Goal: Transaction & Acquisition: Purchase product/service

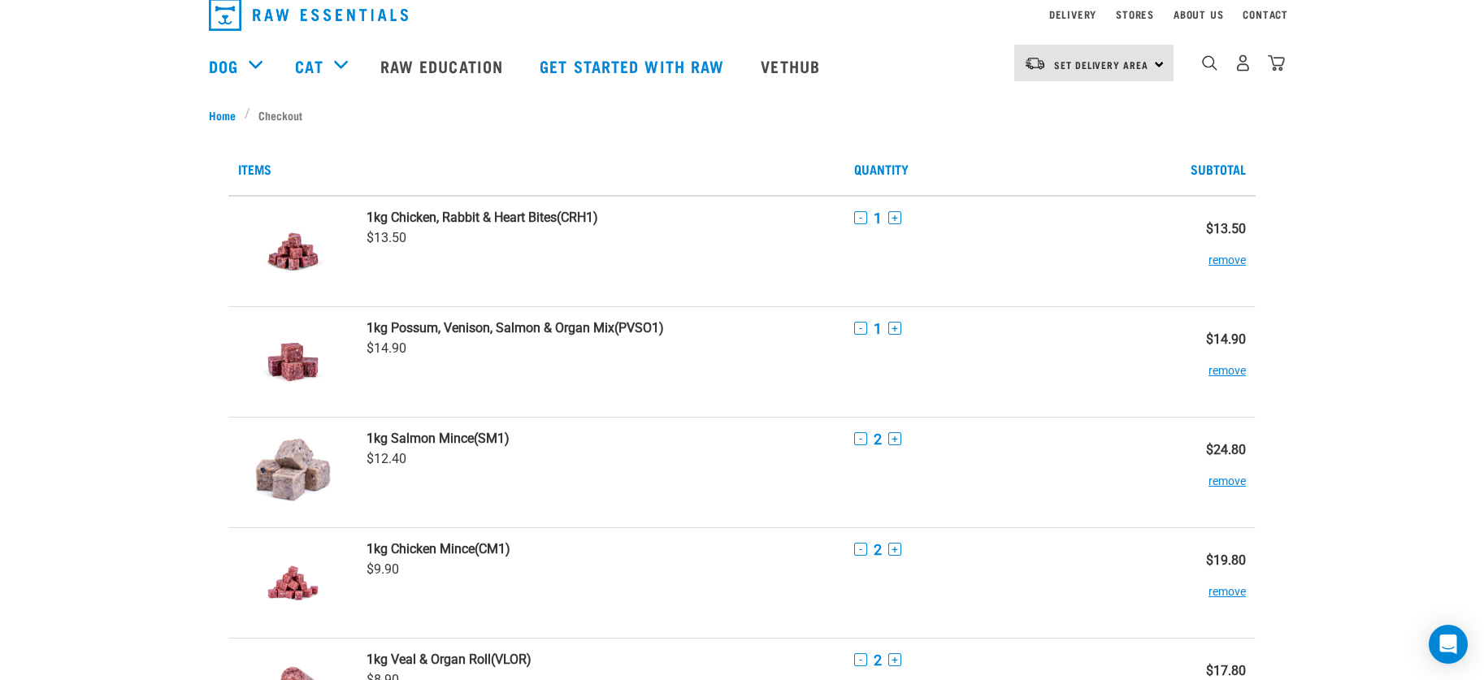
scroll to position [41, 0]
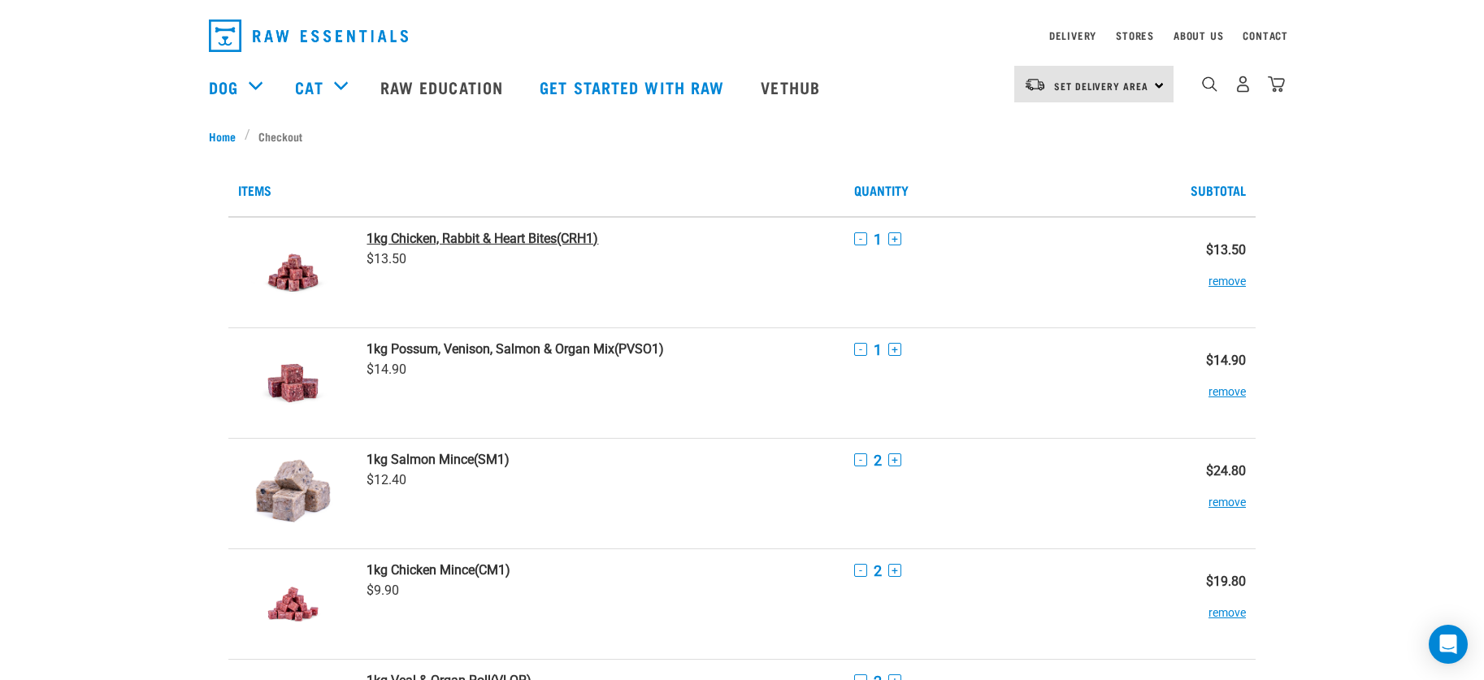
click at [433, 238] on strong "1kg Chicken, Rabbit & Heart Bites" at bounding box center [461, 238] width 190 height 15
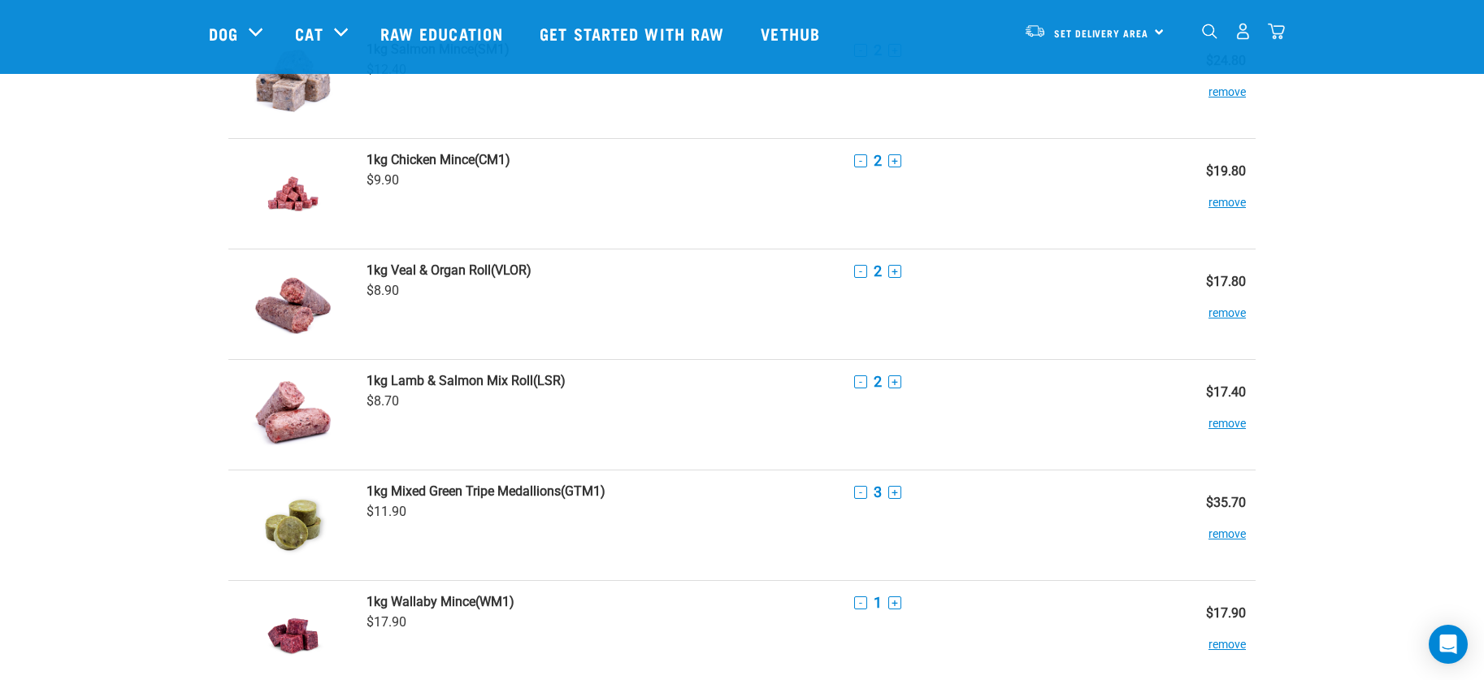
scroll to position [367, 0]
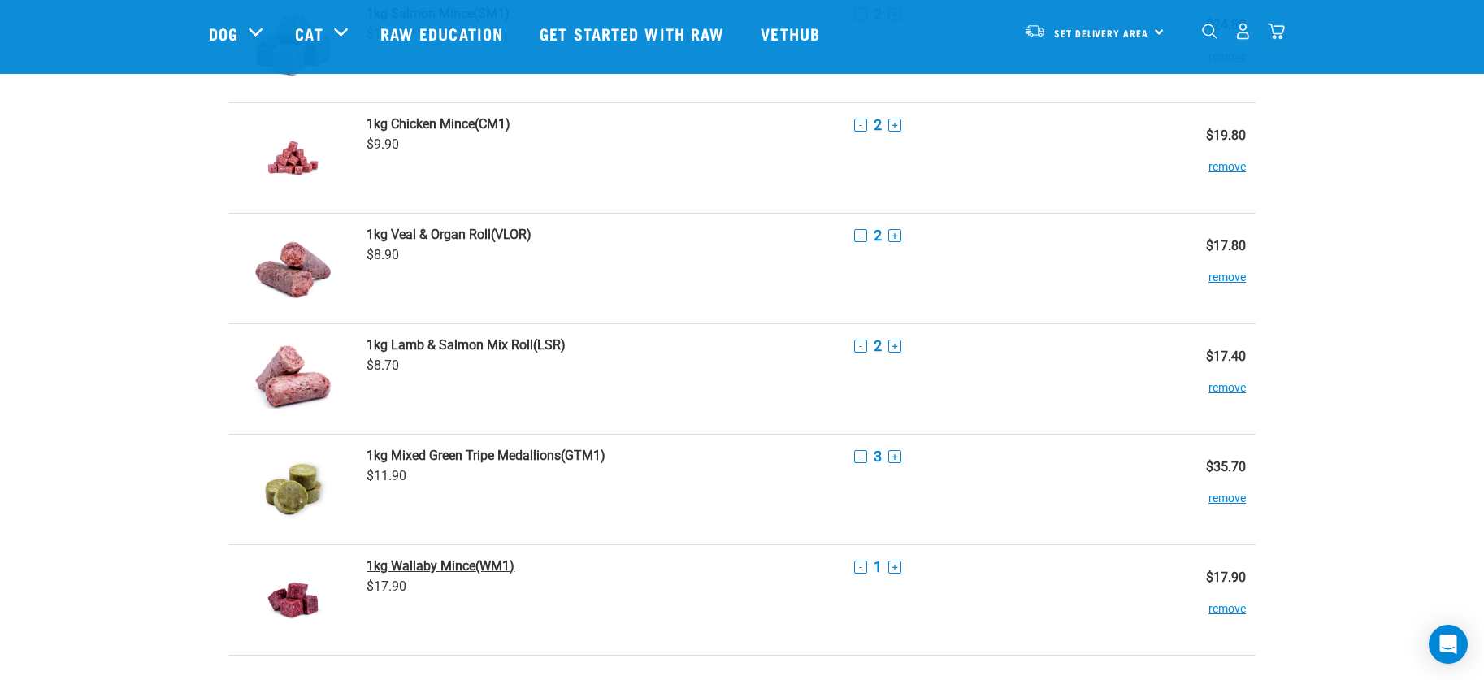
click at [445, 565] on strong "1kg Wallaby Mince" at bounding box center [420, 565] width 109 height 15
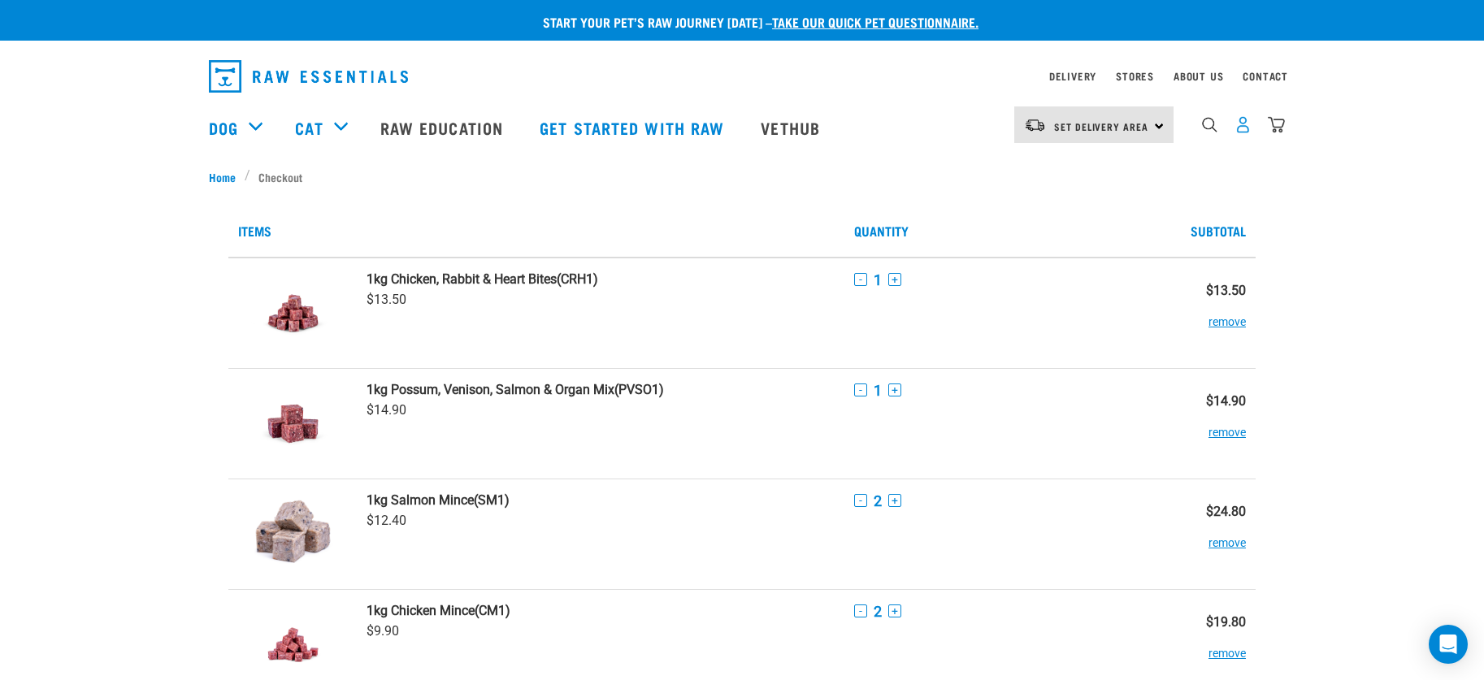
click at [1242, 127] on img "dropdown navigation" at bounding box center [1242, 124] width 17 height 17
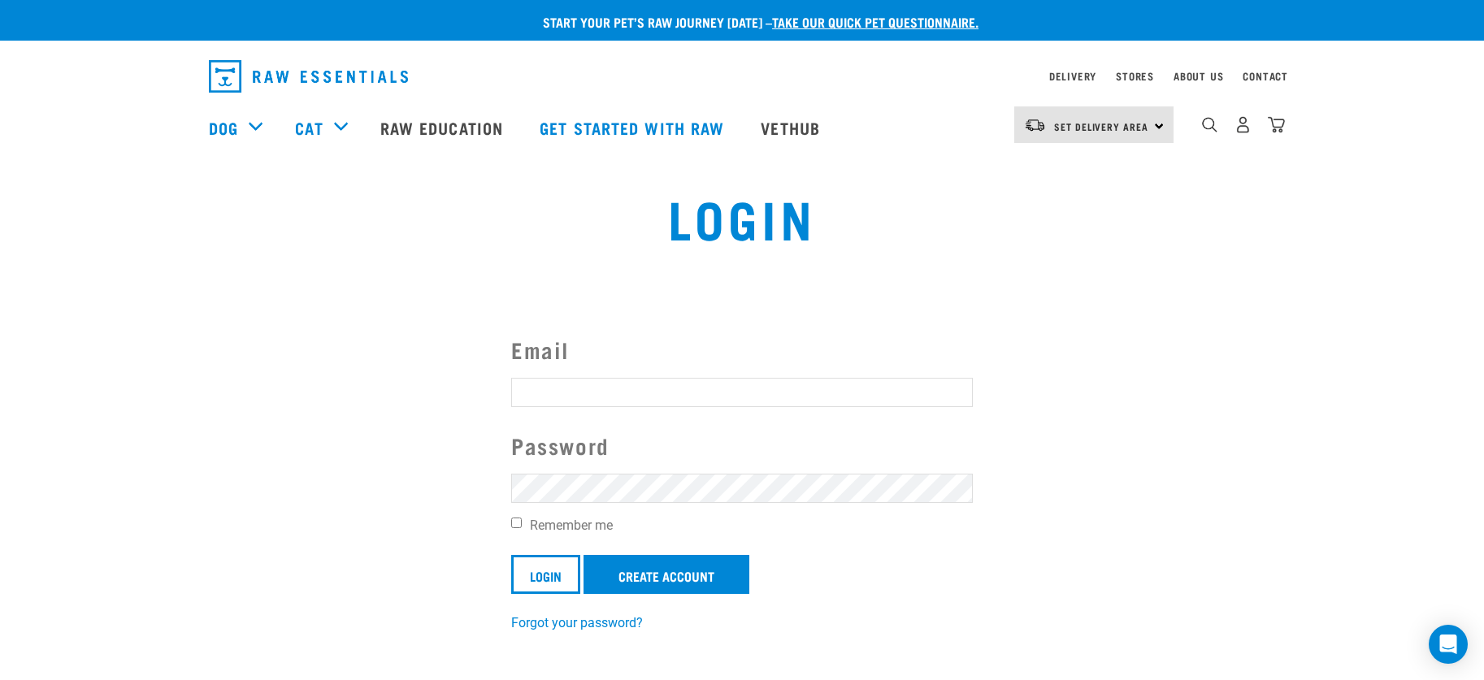
click at [571, 388] on input "Email" at bounding box center [741, 392] width 461 height 29
type input "[DOMAIN_NAME][EMAIL_ADDRESS][DOMAIN_NAME]"
click at [518, 524] on input "Remember me" at bounding box center [516, 523] width 11 height 11
checkbox input "true"
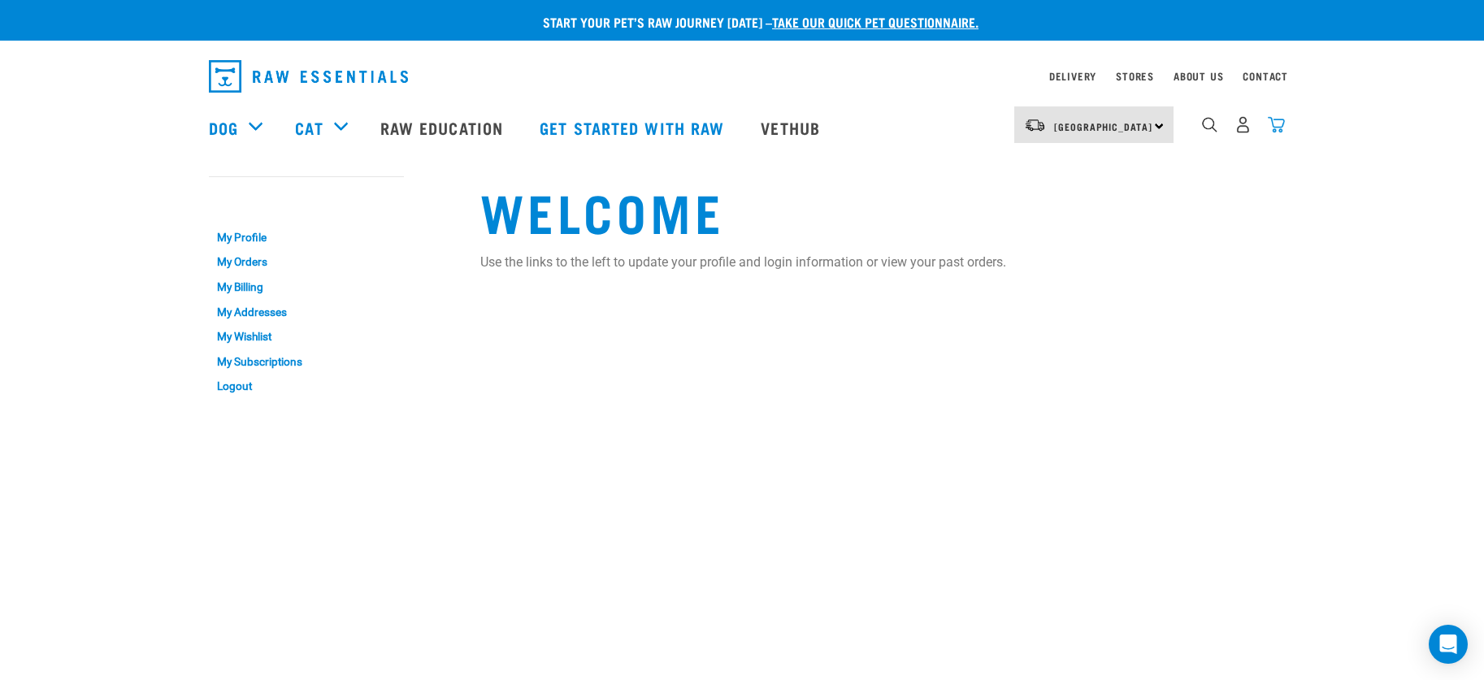
click at [1280, 127] on img "dropdown navigation" at bounding box center [1275, 124] width 17 height 17
